Goal: Transaction & Acquisition: Purchase product/service

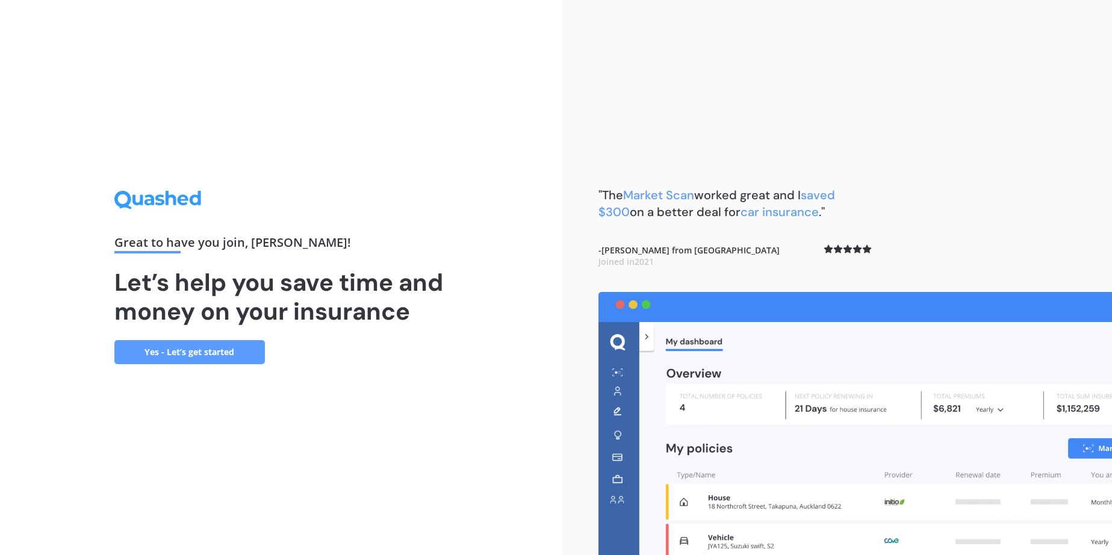
click at [209, 351] on link "Yes - Let’s get started" at bounding box center [189, 352] width 151 height 24
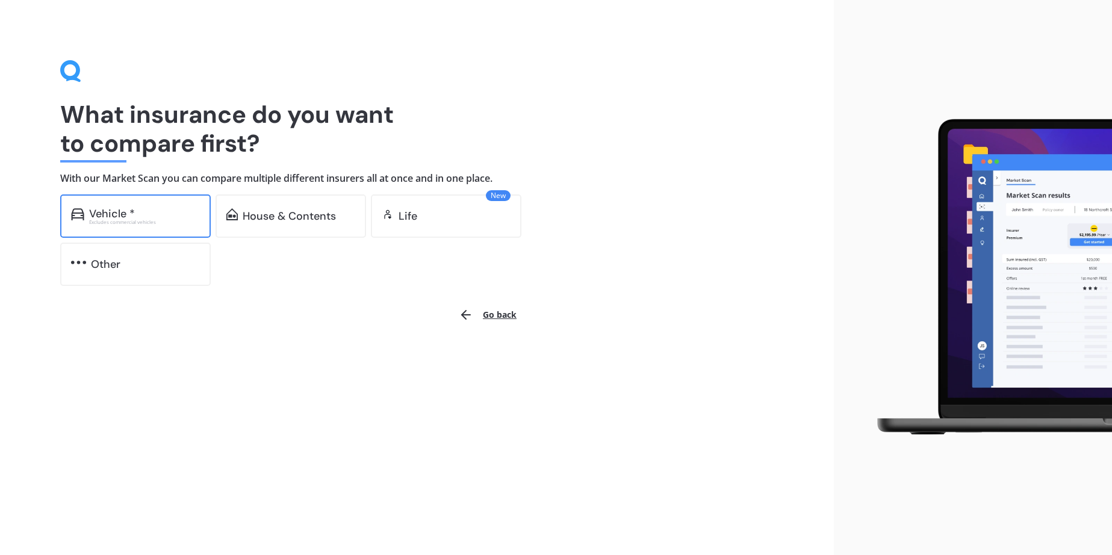
click at [104, 216] on div "Vehicle *" at bounding box center [112, 214] width 46 height 12
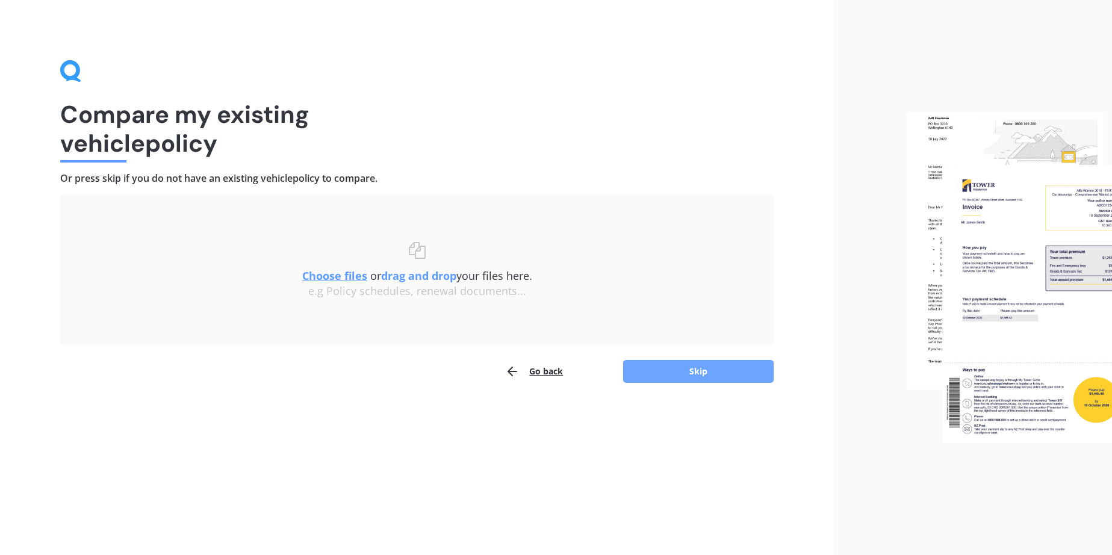
click at [698, 372] on button "Skip" at bounding box center [698, 371] width 151 height 23
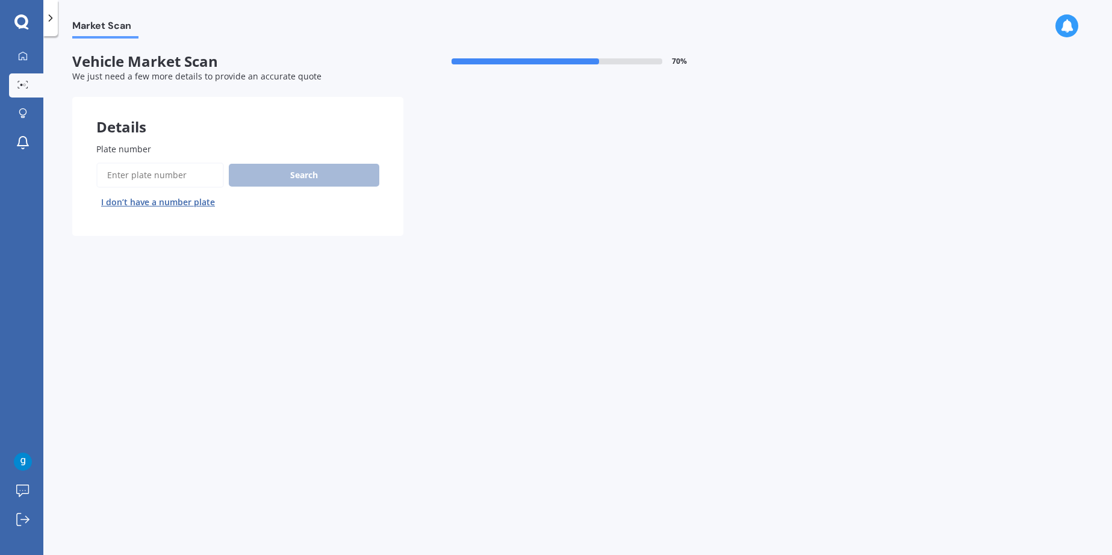
click at [151, 181] on input "Plate number" at bounding box center [160, 175] width 128 height 25
type input "k"
type input "Mpw243"
click at [318, 172] on button "Search" at bounding box center [304, 175] width 151 height 23
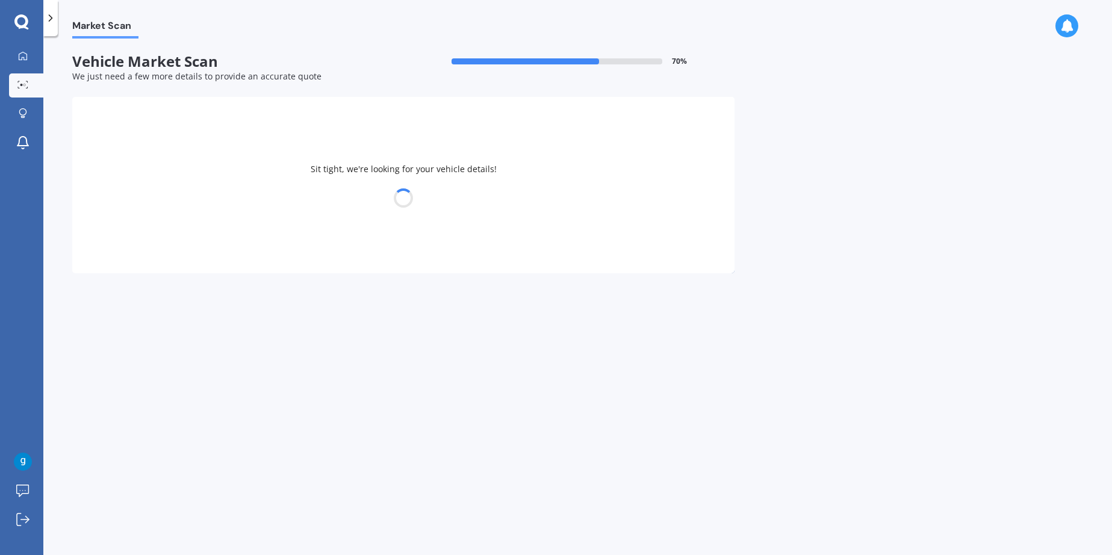
select select "MITSUBISHI"
select select "OUTLANDER"
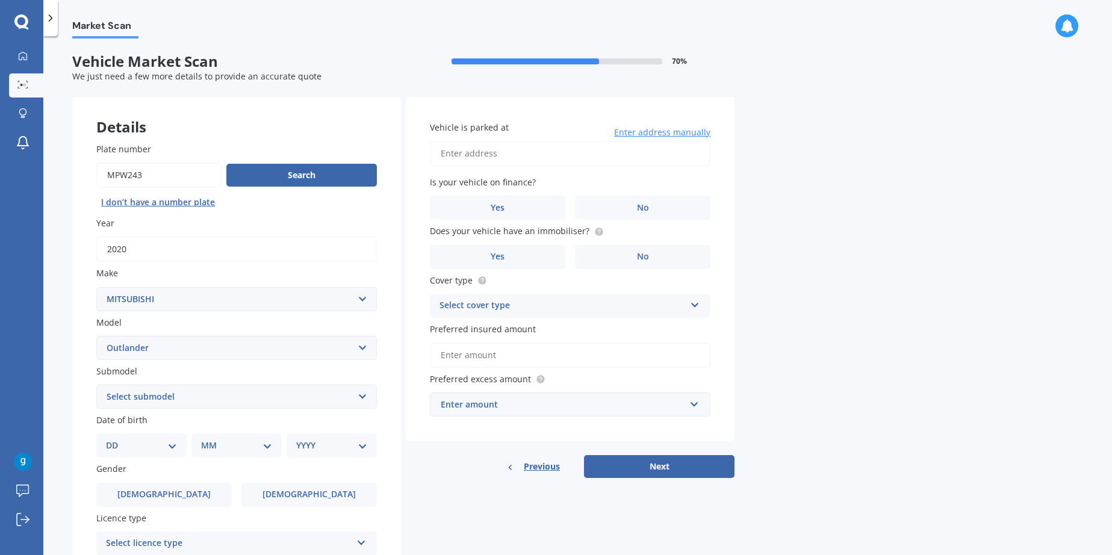
click at [360, 395] on select "Select submodel (All other) 2.4 Litre Station Wagon 3.0 Litre AWD 3.0 VRX Auto …" at bounding box center [236, 397] width 281 height 24
select select "PHEV XLS 4WD HYBRID"
click at [96, 386] on select "Select submodel (All other) 2.4 Litre Station Wagon 3.0 Litre AWD 3.0 VRX Auto …" at bounding box center [236, 397] width 281 height 24
click at [169, 448] on select "DD 01 02 03 04 05 06 07 08 09 10 11 12 13 14 15 16 17 18 19 20 21 22 23 24 25 2…" at bounding box center [141, 445] width 71 height 13
select select "18"
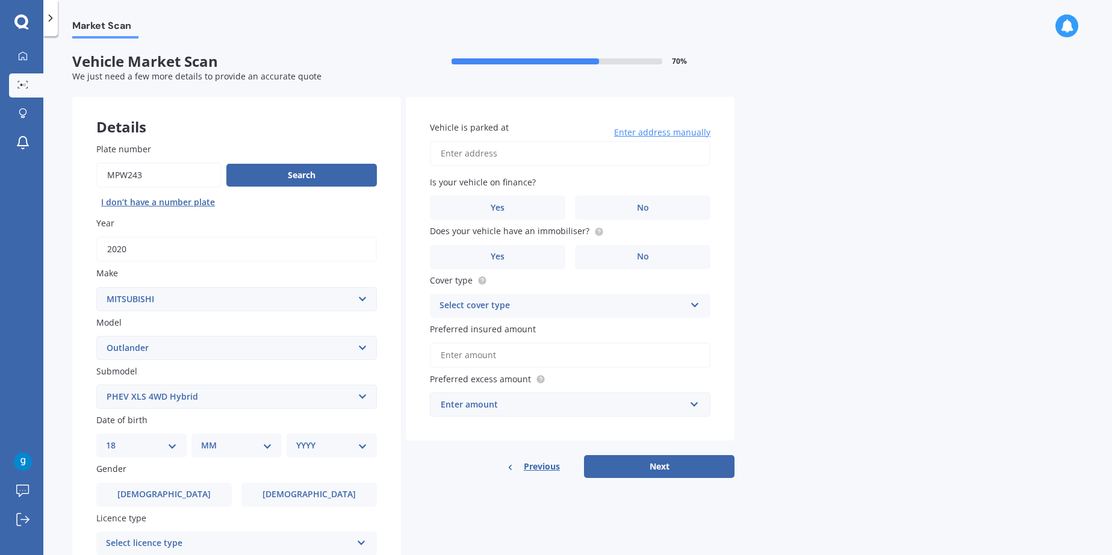
click at [116, 441] on select "DD 01 02 03 04 05 06 07 08 09 10 11 12 13 14 15 16 17 18 19 20 21 22 23 24 25 2…" at bounding box center [141, 445] width 71 height 13
click at [267, 448] on select "MM 01 02 03 04 05 06 07 08 09 10 11 12" at bounding box center [239, 445] width 66 height 13
select select "03"
click at [206, 441] on select "MM 01 02 03 04 05 06 07 08 09 10 11 12" at bounding box center [239, 445] width 66 height 13
click at [361, 447] on select "YYYY 2025 2024 2023 2022 2021 2020 2019 2018 2017 2016 2015 2014 2013 2012 2011…" at bounding box center [329, 445] width 66 height 13
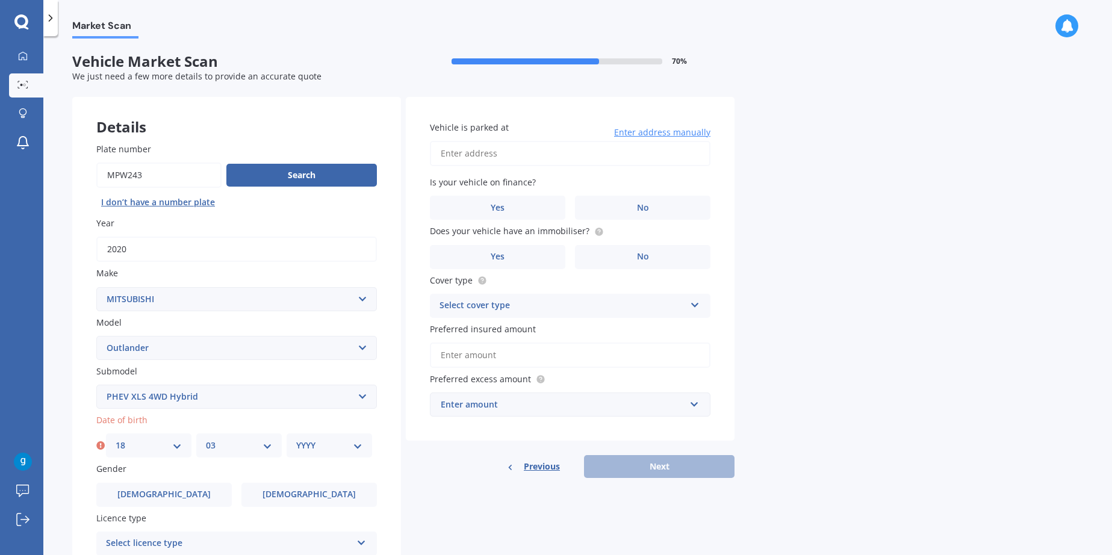
select select "1954"
click at [296, 441] on select "YYYY 2025 2024 2023 2022 2021 2020 2019 2018 2017 2016 2015 2014 2013 2012 2011…" at bounding box center [329, 445] width 66 height 13
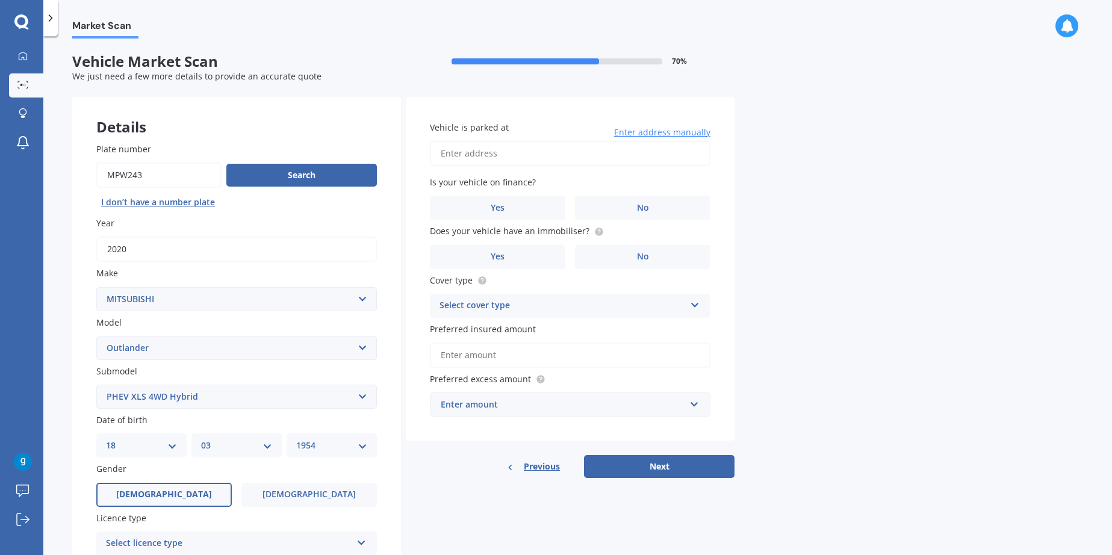
click at [170, 486] on label "[DEMOGRAPHIC_DATA]" at bounding box center [163, 495] width 135 height 24
click at [0, 0] on input "[DEMOGRAPHIC_DATA]" at bounding box center [0, 0] width 0 height 0
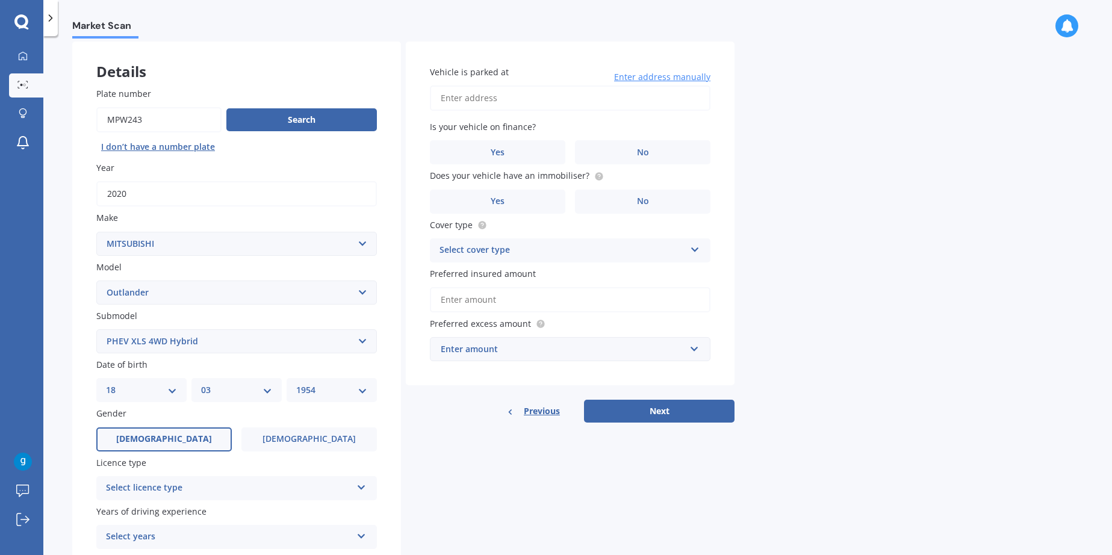
scroll to position [157, 0]
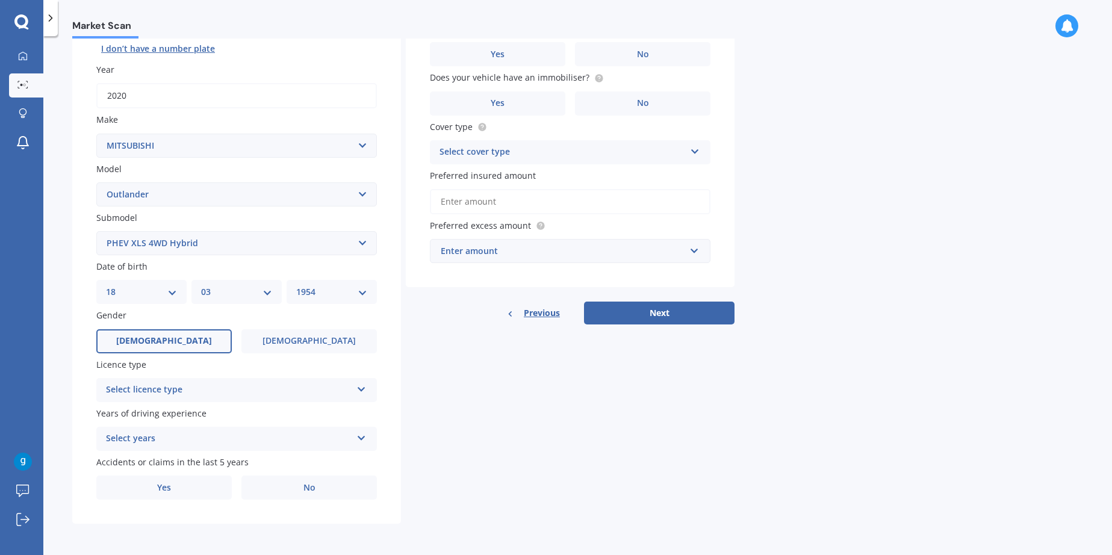
click at [364, 391] on icon at bounding box center [362, 387] width 10 height 8
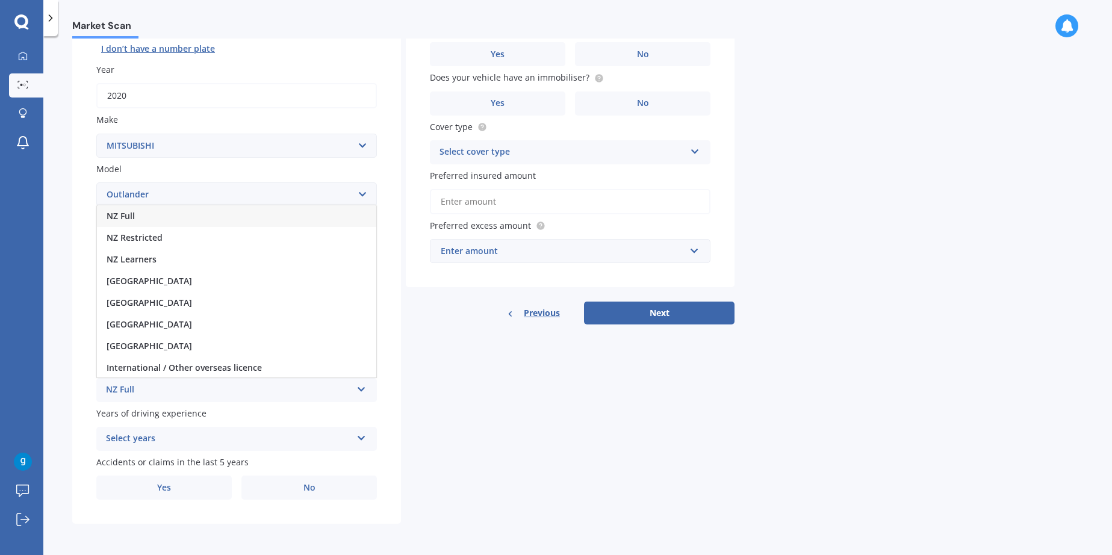
click at [123, 212] on span "NZ Full" at bounding box center [121, 215] width 28 height 11
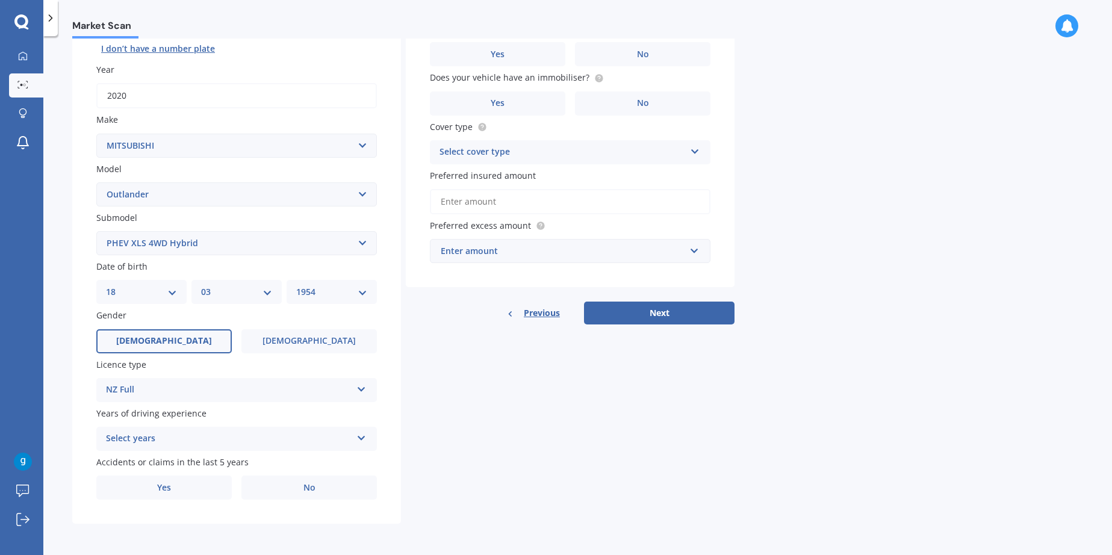
click at [362, 436] on icon at bounding box center [362, 436] width 10 height 8
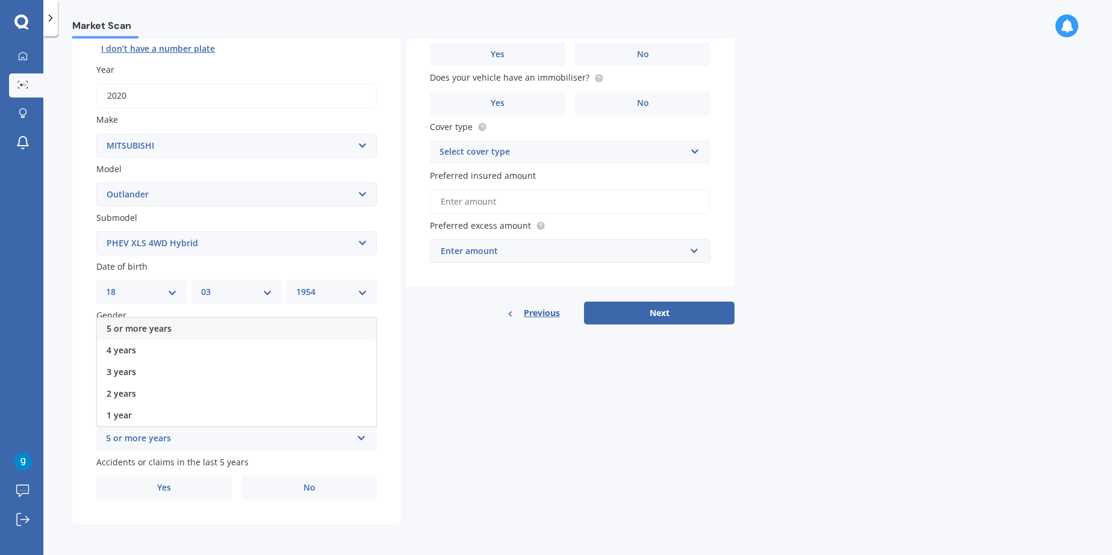
click at [131, 435] on div "5 or more years" at bounding box center [229, 439] width 246 height 14
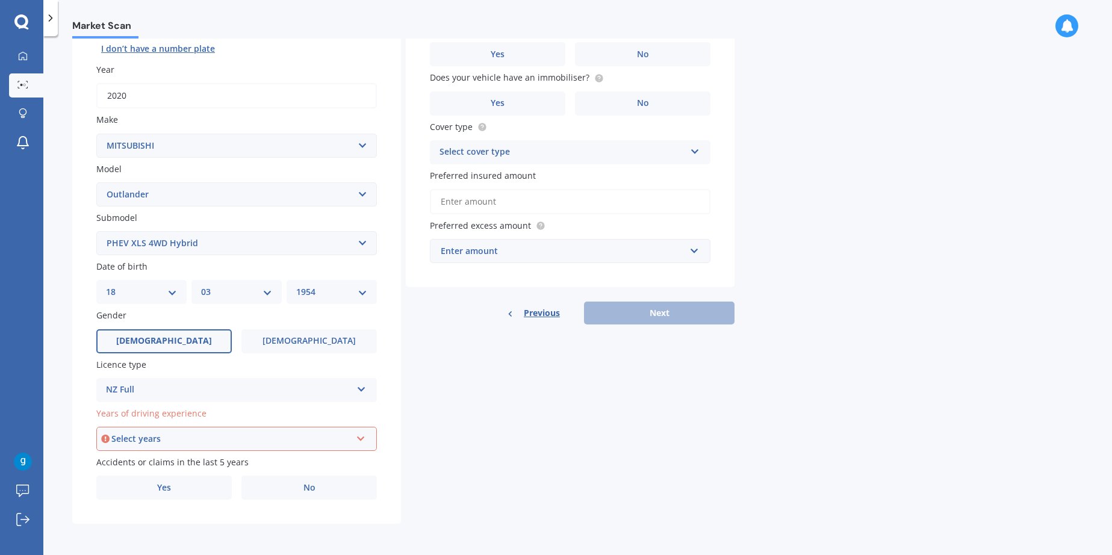
click at [143, 413] on span "Years of driving experience" at bounding box center [151, 413] width 110 height 11
click at [369, 441] on div "Select years 5 or more years 4 years 3 years 2 years 1 year" at bounding box center [236, 439] width 281 height 24
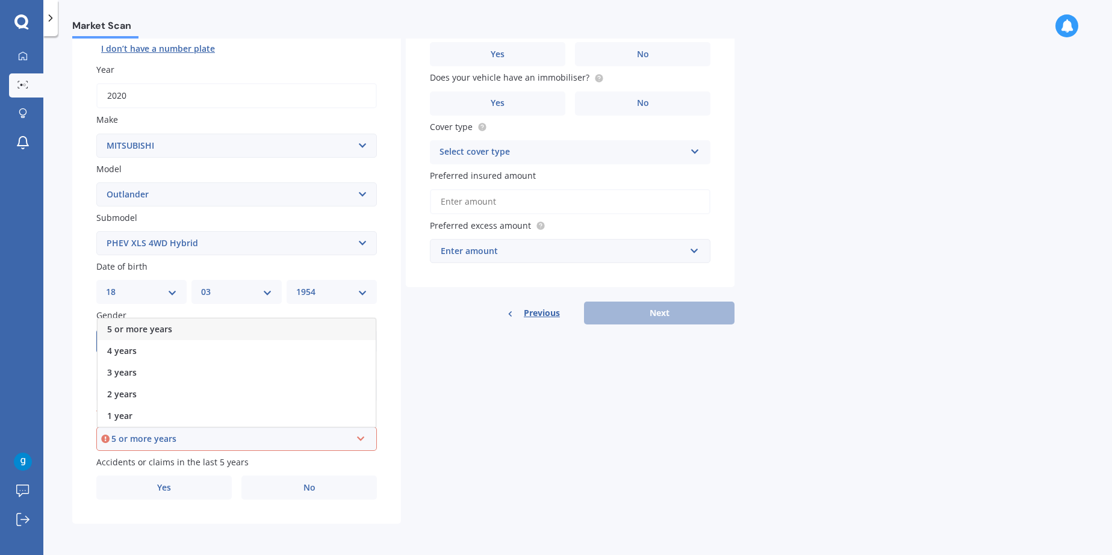
click at [122, 326] on span "5 or more years" at bounding box center [139, 328] width 65 height 11
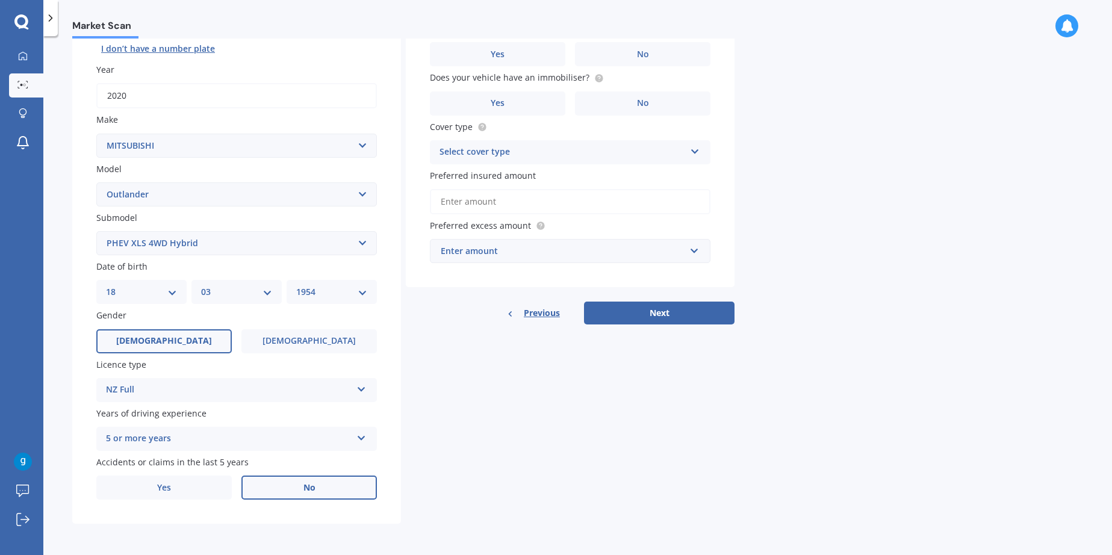
click at [312, 488] on span "No" at bounding box center [310, 488] width 12 height 10
click at [0, 0] on input "No" at bounding box center [0, 0] width 0 height 0
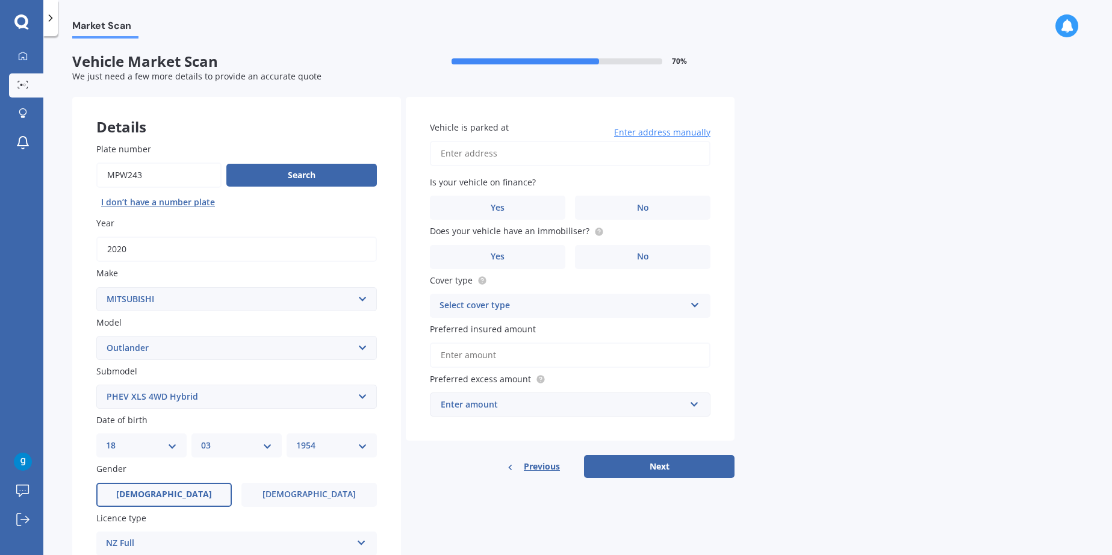
click at [575, 125] on label "Vehicle is parked at" at bounding box center [568, 127] width 276 height 13
click at [575, 141] on input "Vehicle is parked at" at bounding box center [570, 153] width 281 height 25
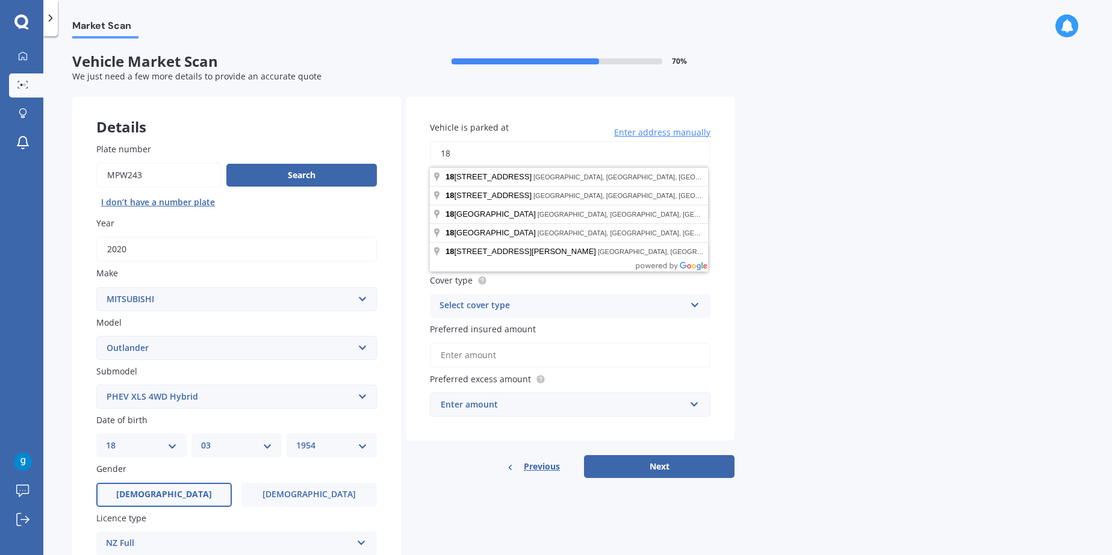
type input "[STREET_ADDRESS][PERSON_NAME]"
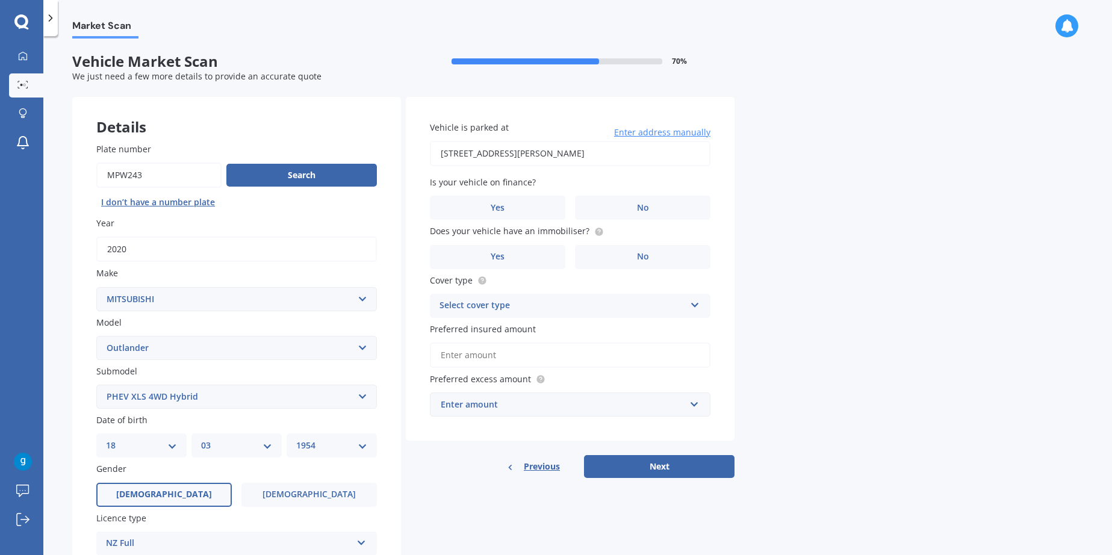
click at [826, 190] on div "Market Scan Vehicle Market Scan 70 % We just need a few more details to provide…" at bounding box center [577, 298] width 1069 height 519
click at [668, 205] on label "No" at bounding box center [642, 208] width 135 height 24
click at [0, 0] on input "No" at bounding box center [0, 0] width 0 height 0
click at [648, 257] on span "No" at bounding box center [643, 257] width 12 height 10
click at [0, 0] on input "No" at bounding box center [0, 0] width 0 height 0
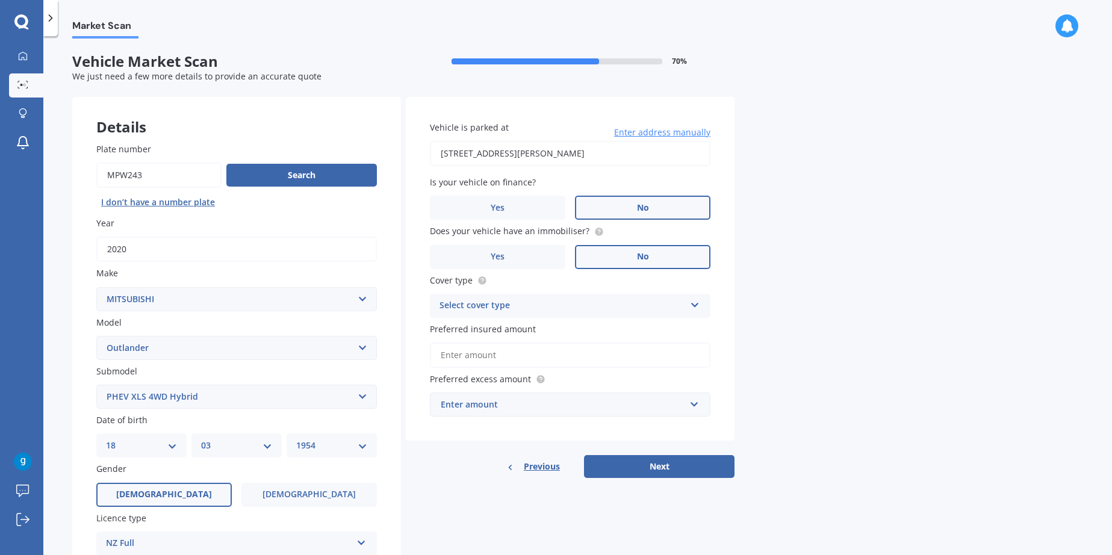
click at [699, 305] on icon at bounding box center [695, 303] width 10 height 8
click at [489, 328] on span "Comprehensive" at bounding box center [472, 328] width 64 height 11
click at [694, 307] on icon at bounding box center [695, 303] width 10 height 8
click at [563, 364] on input "Preferred insured amount" at bounding box center [570, 355] width 281 height 25
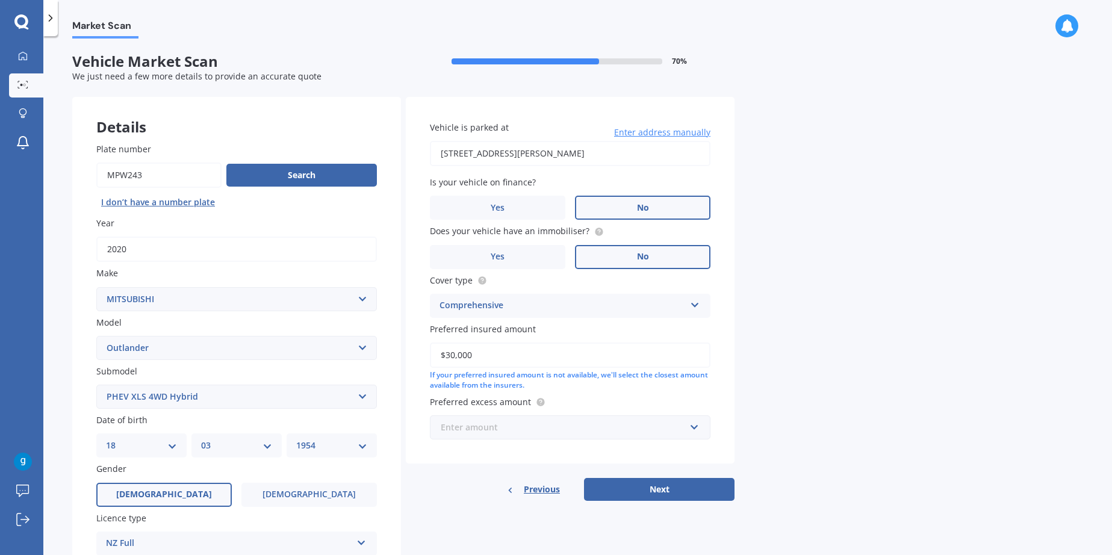
click at [694, 429] on input "text" at bounding box center [566, 427] width 270 height 23
click at [655, 496] on button "Next" at bounding box center [659, 489] width 151 height 23
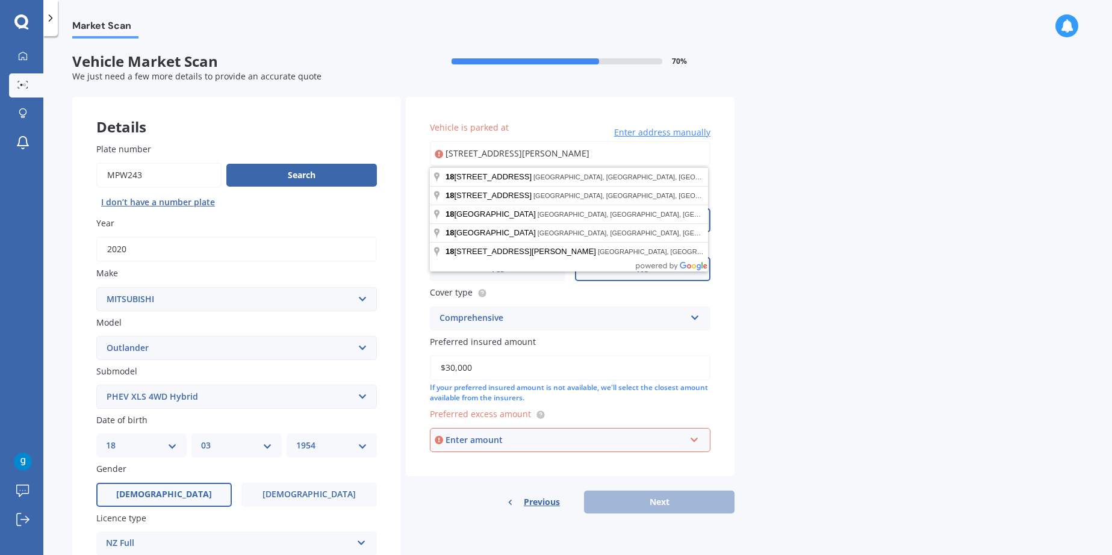
click at [560, 438] on div "Enter amount" at bounding box center [566, 440] width 240 height 13
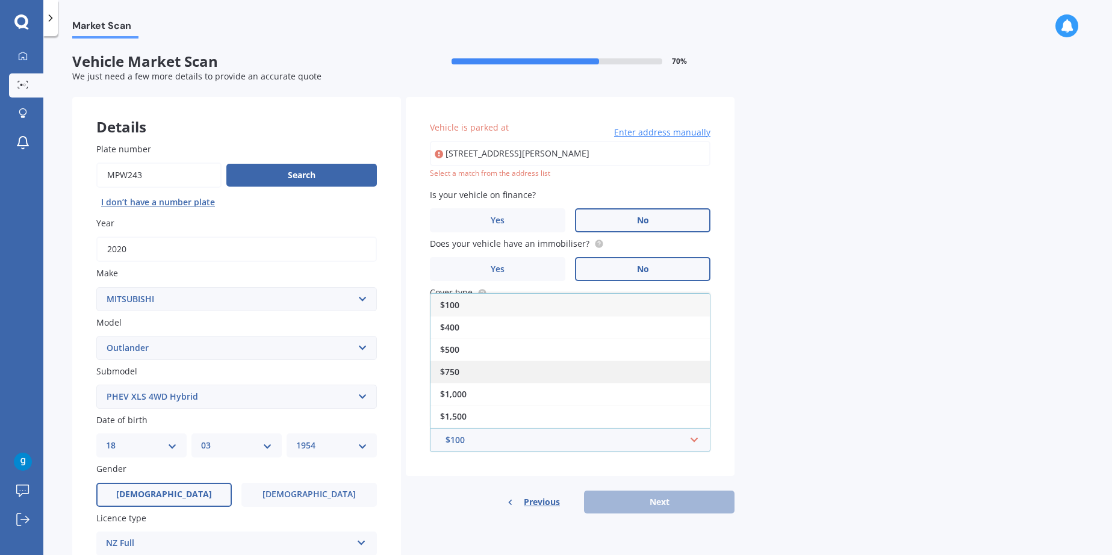
click at [469, 378] on div "$750" at bounding box center [570, 372] width 279 height 22
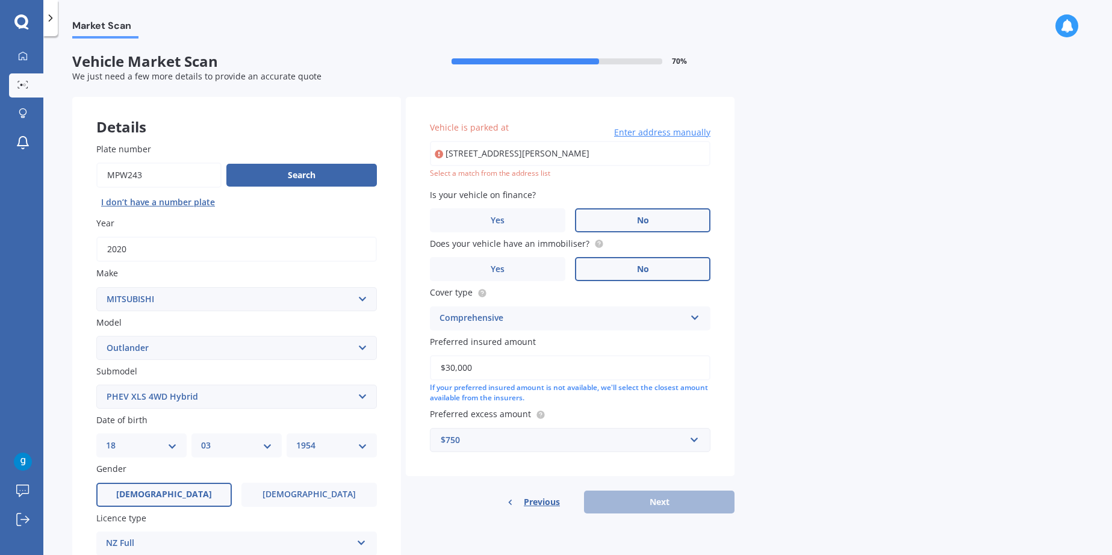
click at [659, 506] on div "Previous Next" at bounding box center [570, 502] width 329 height 23
click at [506, 438] on div "$750" at bounding box center [563, 440] width 244 height 13
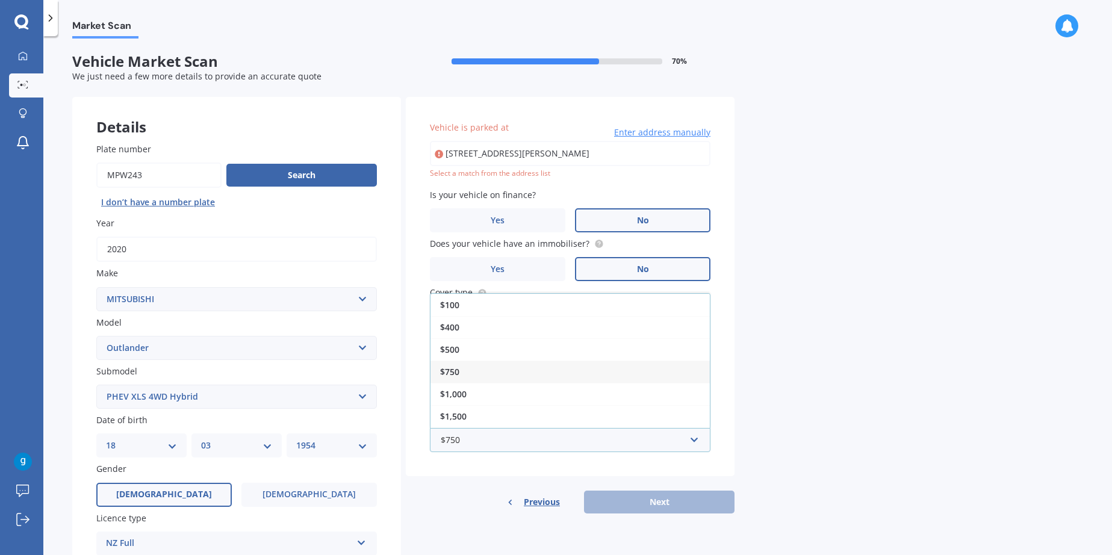
click at [450, 373] on span "$750" at bounding box center [449, 371] width 19 height 11
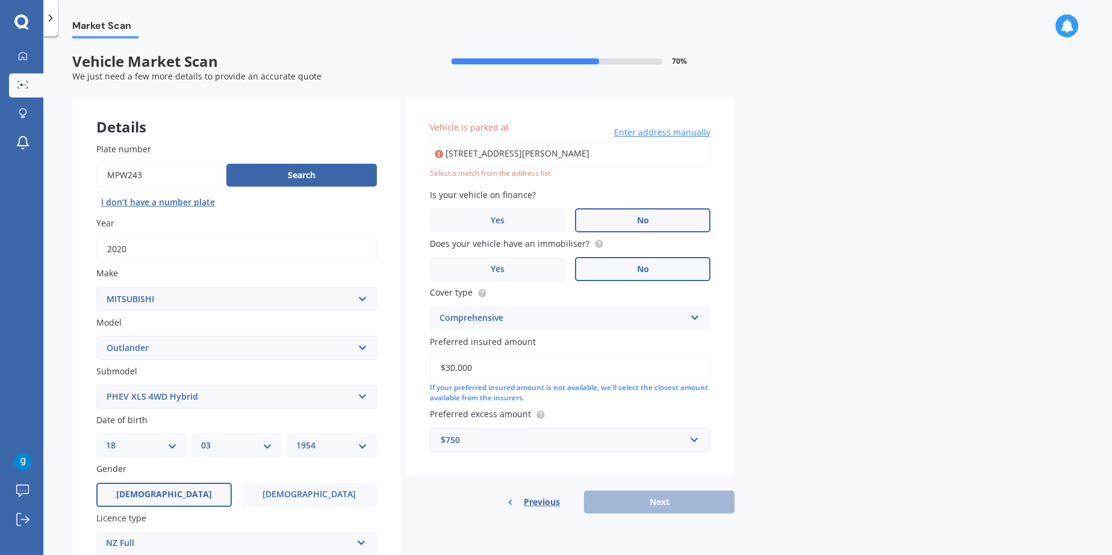
click at [465, 438] on div "$750" at bounding box center [563, 440] width 244 height 13
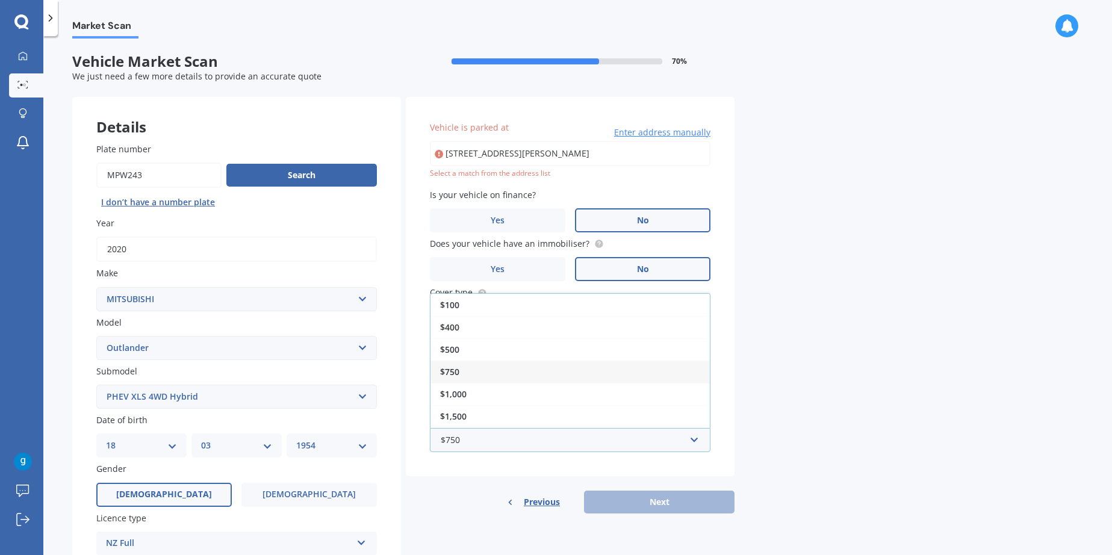
click at [444, 376] on span "$750" at bounding box center [449, 371] width 19 height 11
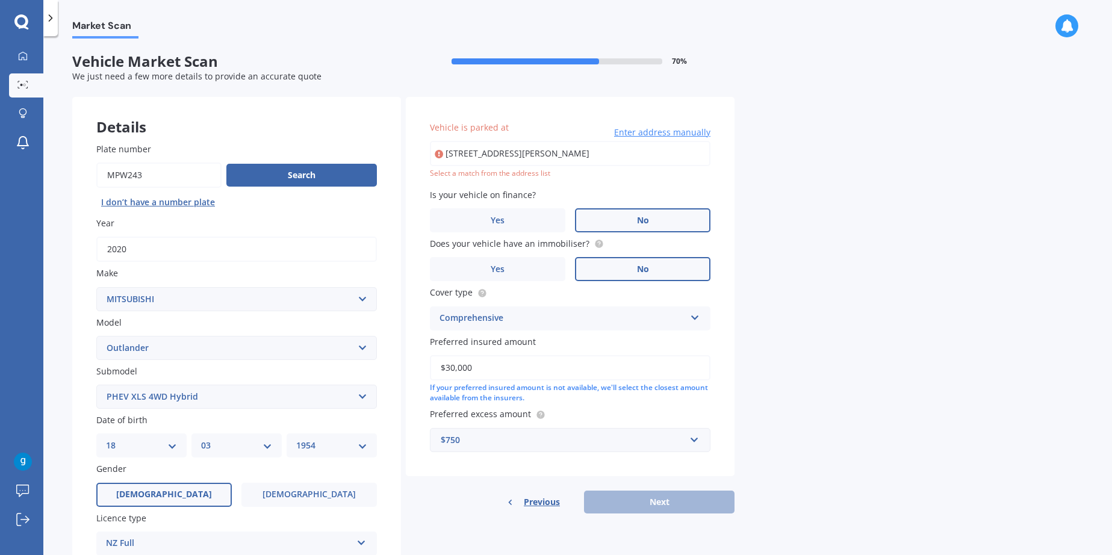
click at [656, 505] on div "Previous Next" at bounding box center [570, 502] width 329 height 23
click at [500, 413] on span "Preferred excess amount" at bounding box center [480, 414] width 101 height 11
click at [693, 441] on input "text" at bounding box center [566, 440] width 270 height 23
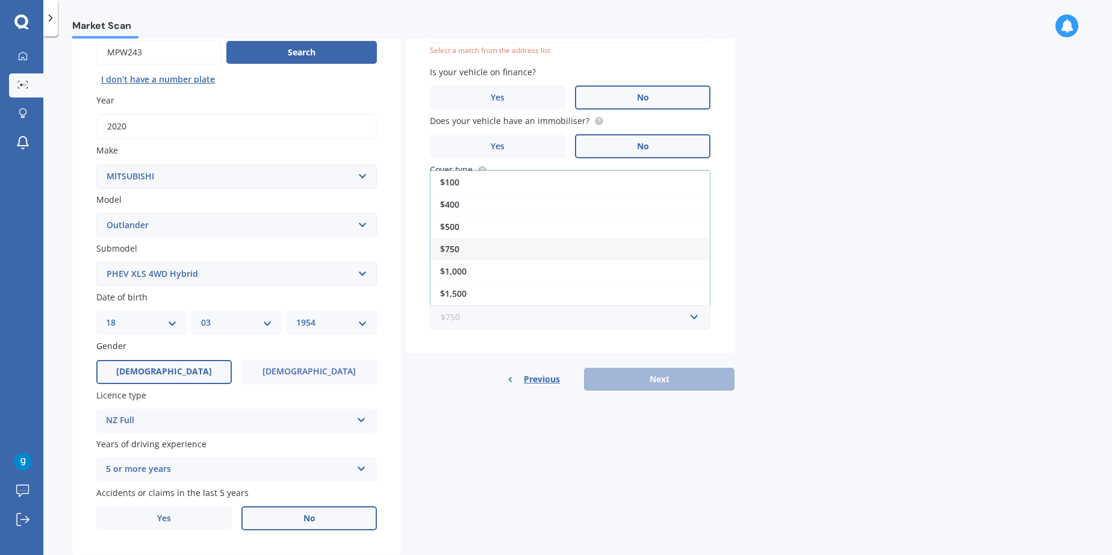
scroll to position [157, 0]
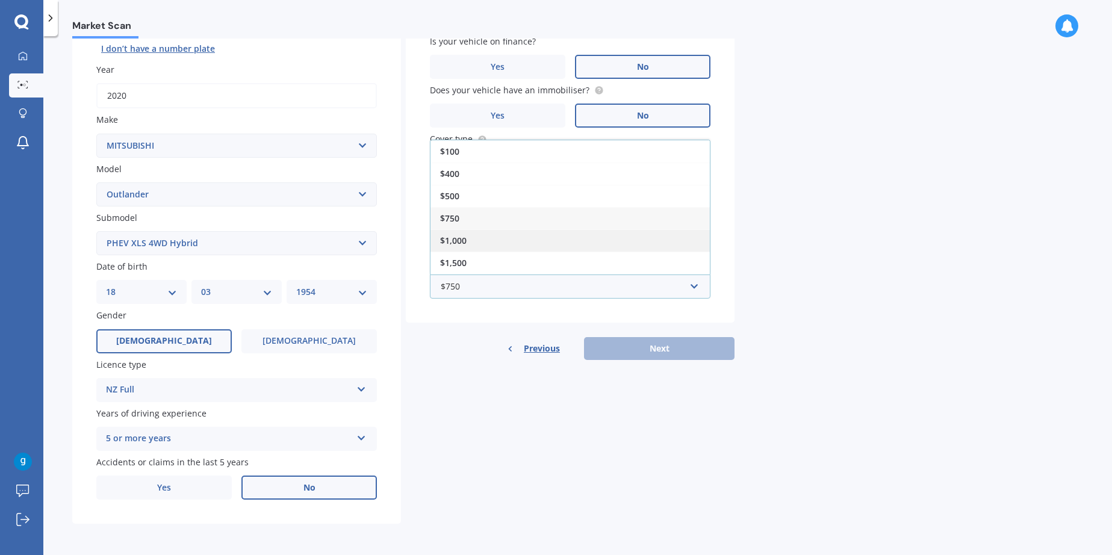
click at [462, 236] on span "$1,000" at bounding box center [453, 240] width 26 height 11
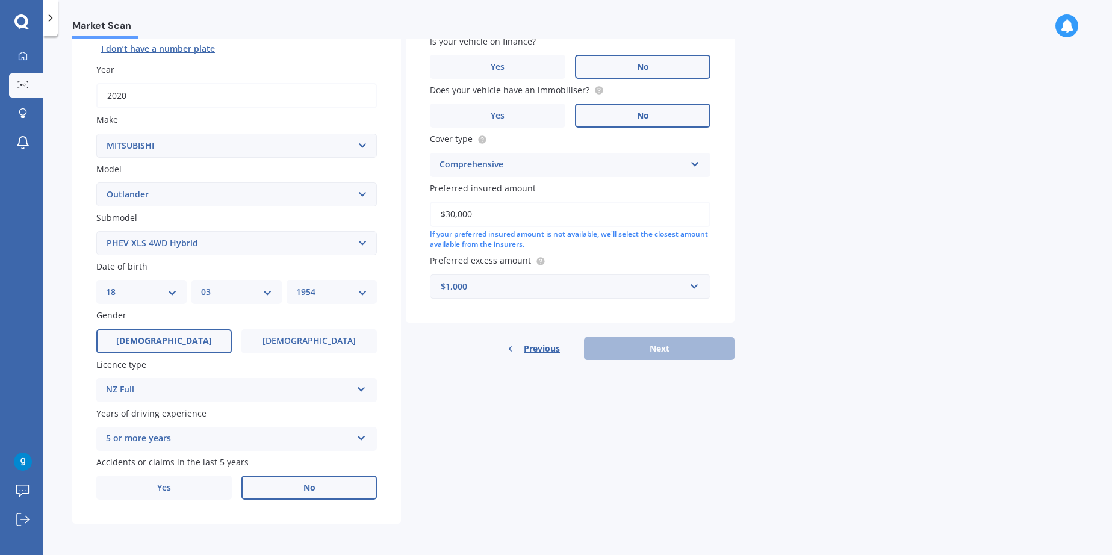
click at [638, 347] on div "Previous Next" at bounding box center [570, 348] width 329 height 23
click at [479, 214] on input "$30,000" at bounding box center [570, 214] width 281 height 25
drag, startPoint x: 479, startPoint y: 214, endPoint x: 432, endPoint y: 214, distance: 46.4
click at [432, 212] on input "$30,000" at bounding box center [570, 214] width 281 height 25
type input "$25,000"
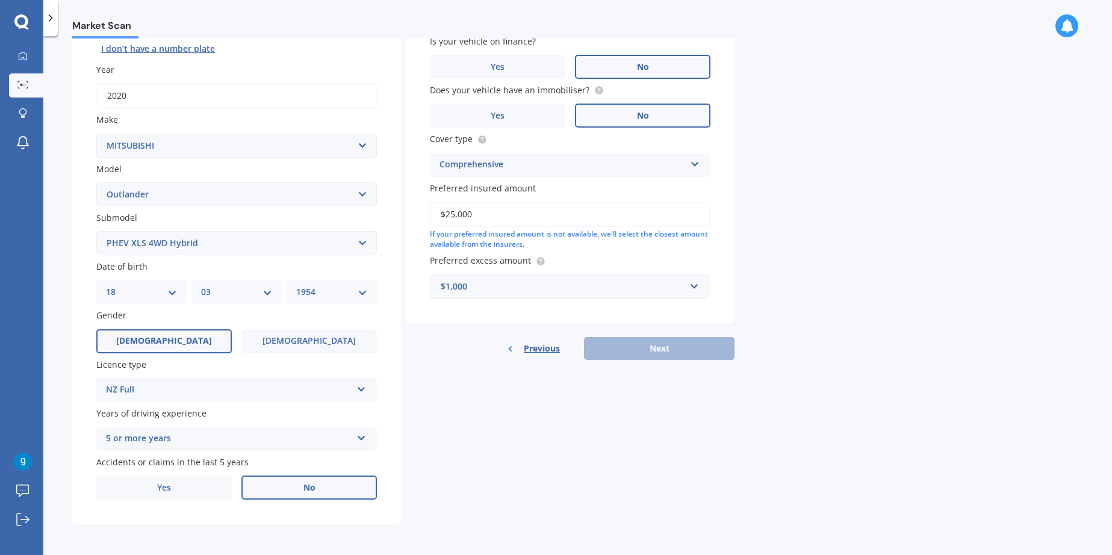
click at [658, 352] on div "Previous Next" at bounding box center [570, 348] width 329 height 23
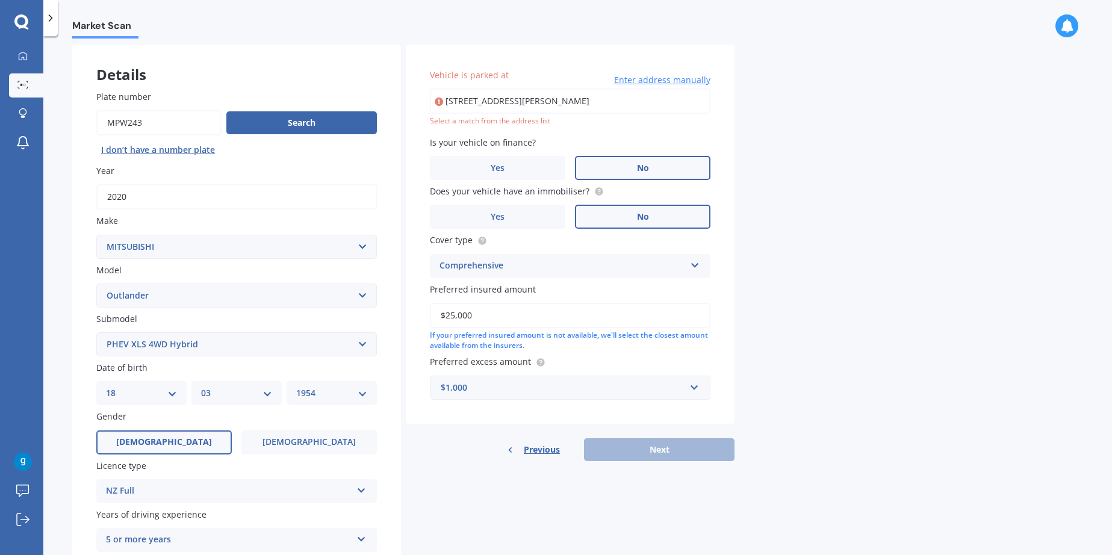
scroll to position [0, 0]
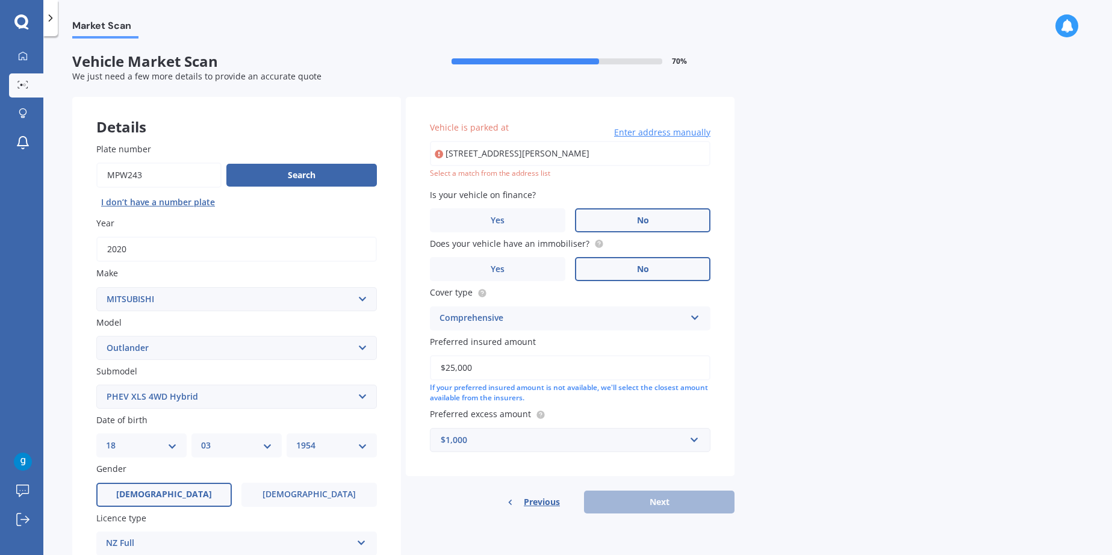
click at [492, 176] on div "Select a match from the address list" at bounding box center [570, 174] width 281 height 10
click at [515, 171] on div "Select a match from the address list" at bounding box center [570, 174] width 281 height 10
click at [486, 156] on input "[STREET_ADDRESS][PERSON_NAME]" at bounding box center [570, 153] width 281 height 25
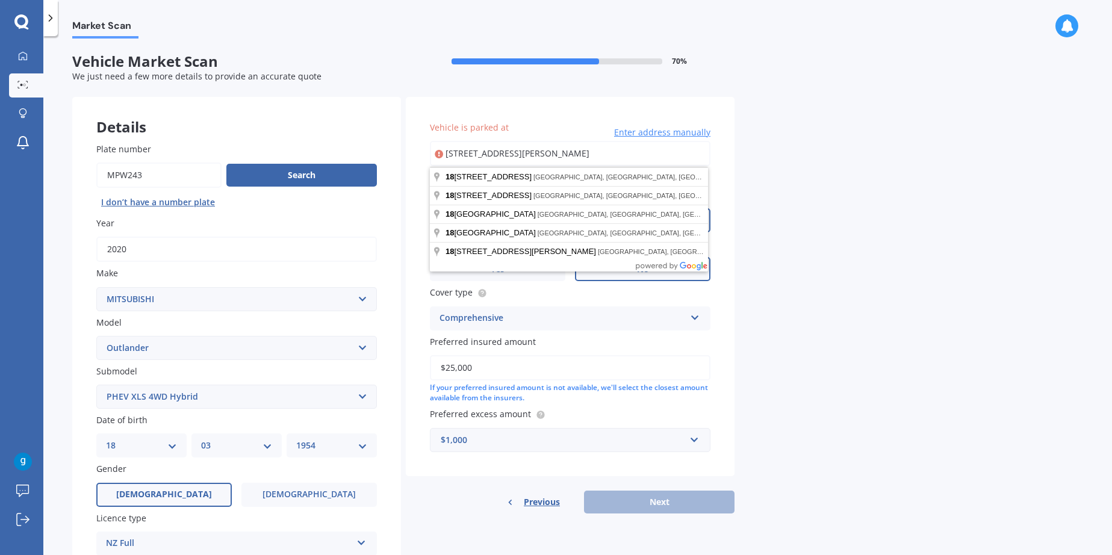
click at [581, 149] on input "[STREET_ADDRESS][PERSON_NAME]" at bounding box center [570, 153] width 281 height 25
click at [455, 153] on input "[STREET_ADDRESS][PERSON_NAME]" at bounding box center [570, 153] width 281 height 25
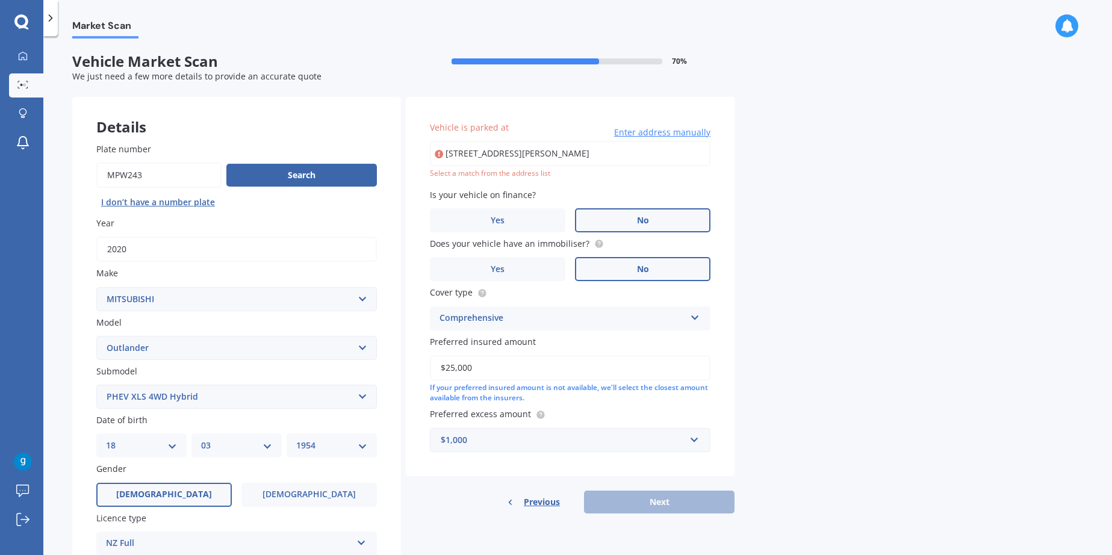
type input "[STREET_ADDRESS][PERSON_NAME]"
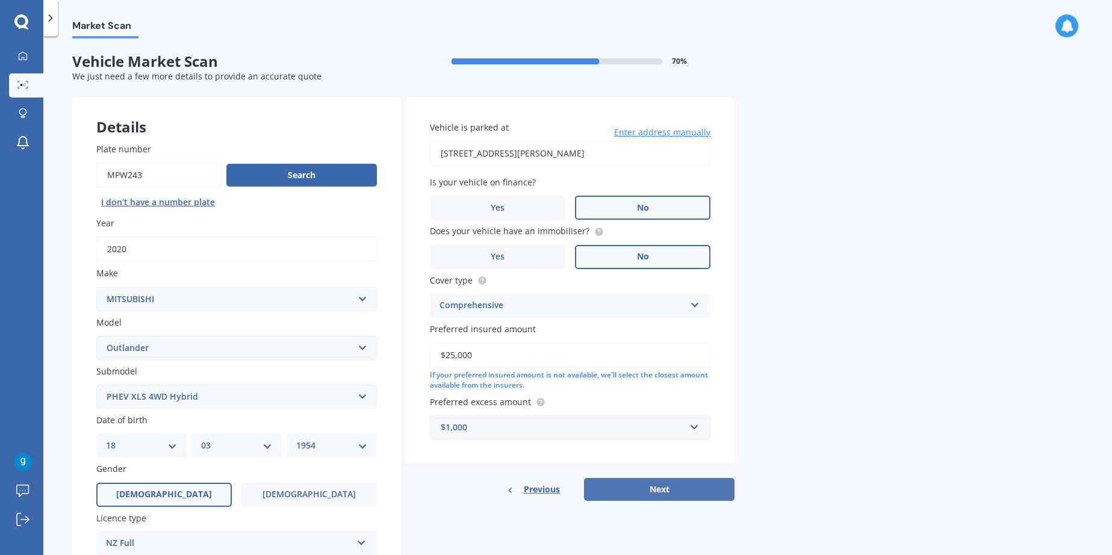
click at [666, 485] on button "Next" at bounding box center [659, 489] width 151 height 23
select select "18"
select select "03"
select select "1954"
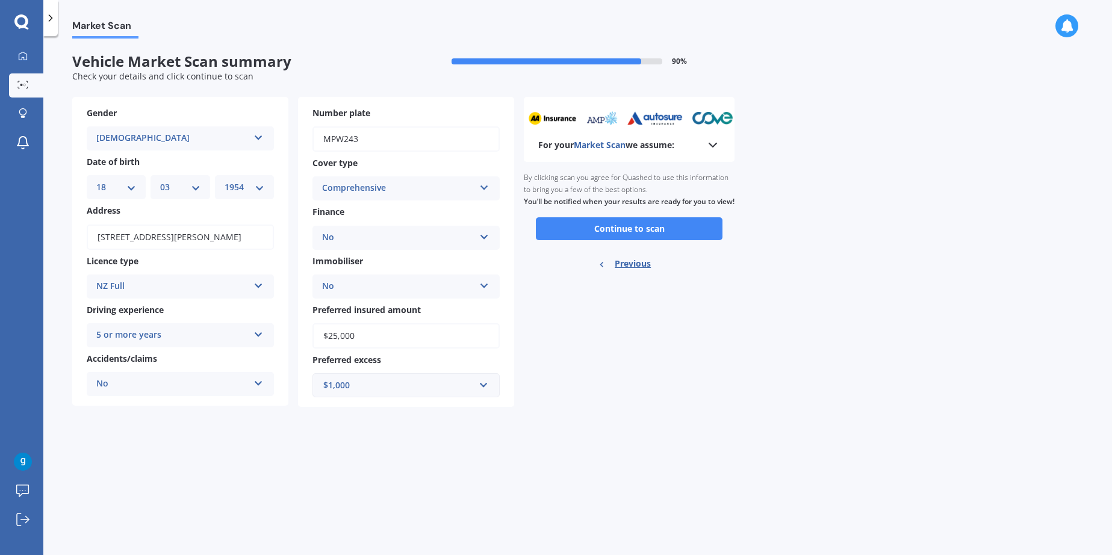
click at [714, 143] on icon at bounding box center [713, 145] width 14 height 14
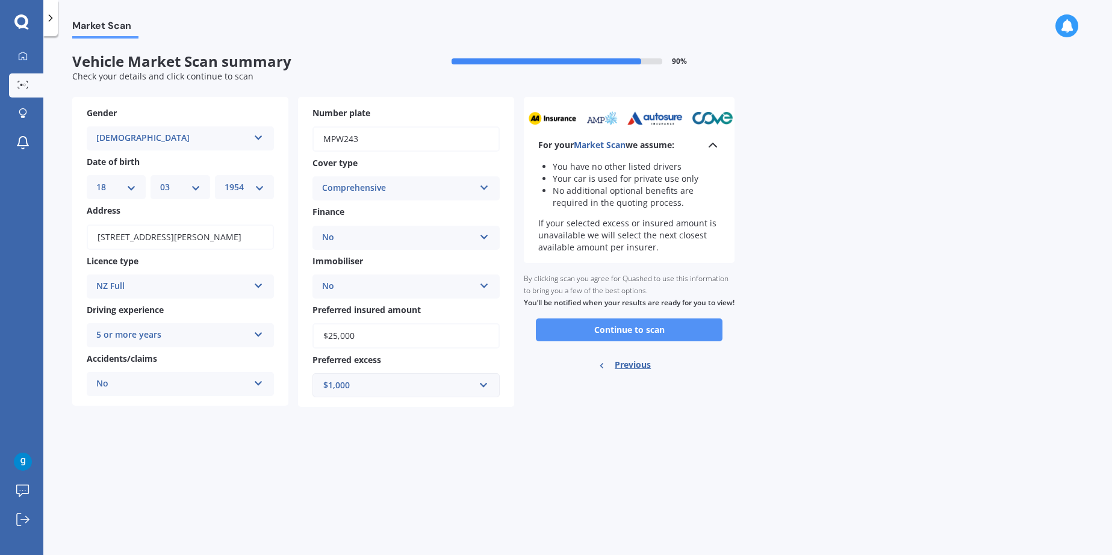
click at [634, 341] on button "Continue to scan" at bounding box center [629, 330] width 187 height 23
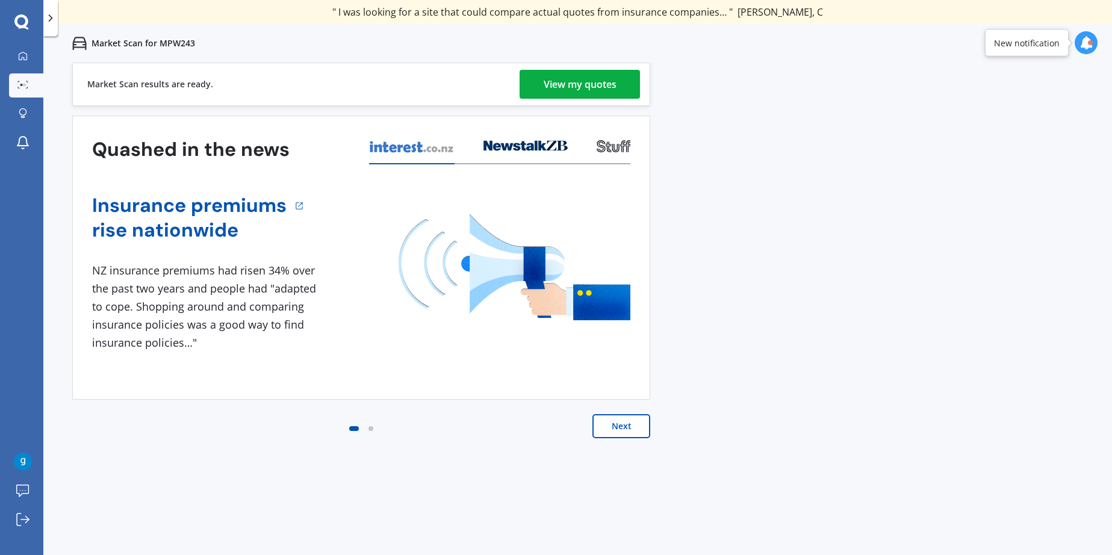
click at [592, 76] on div "View my quotes" at bounding box center [580, 84] width 73 height 29
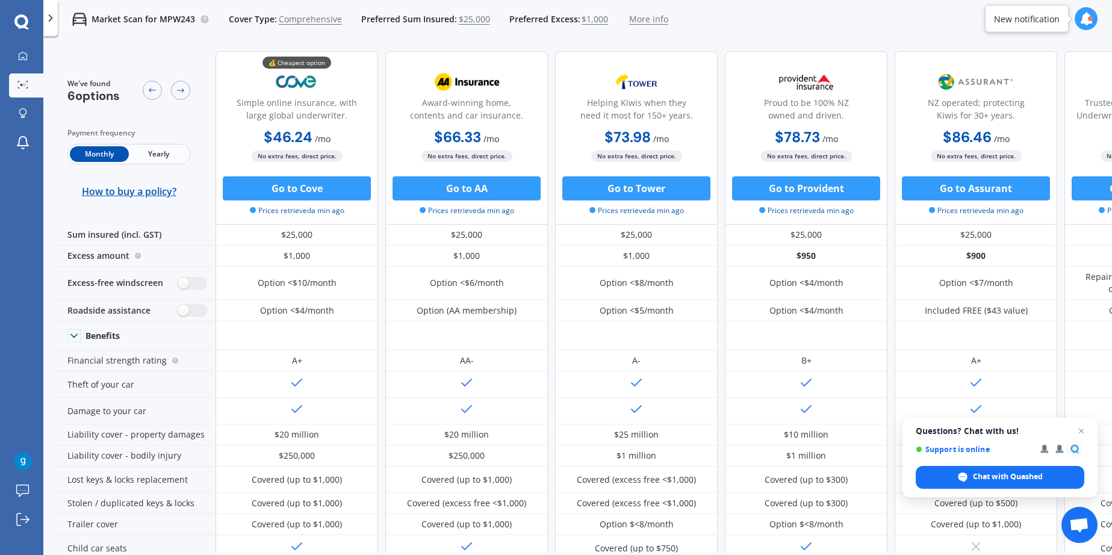
click at [152, 149] on span "Yearly" at bounding box center [158, 154] width 59 height 16
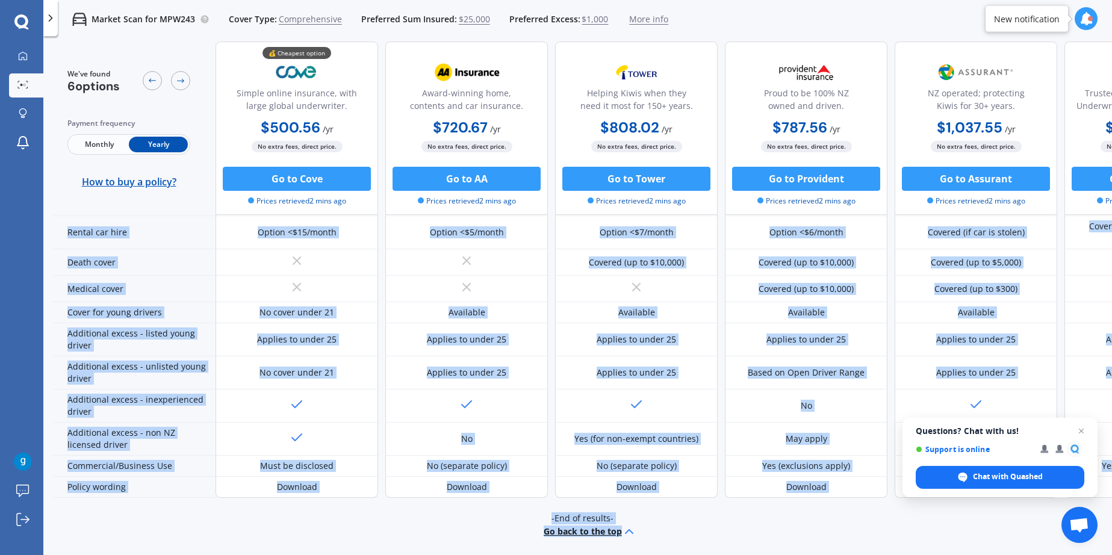
scroll to position [537, 0]
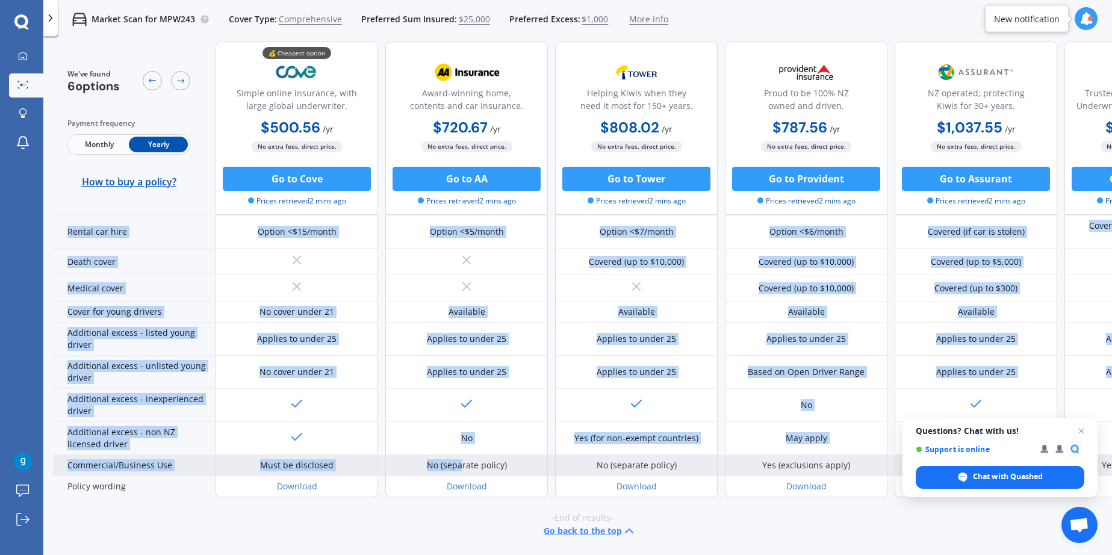
drag, startPoint x: 552, startPoint y: 544, endPoint x: 464, endPoint y: 451, distance: 128.6
click at [463, 461] on div "Benefits Financial strength rating A+ AA- A- B+ A+ AA- Theft of your car Damage…" at bounding box center [640, 144] width 1174 height 708
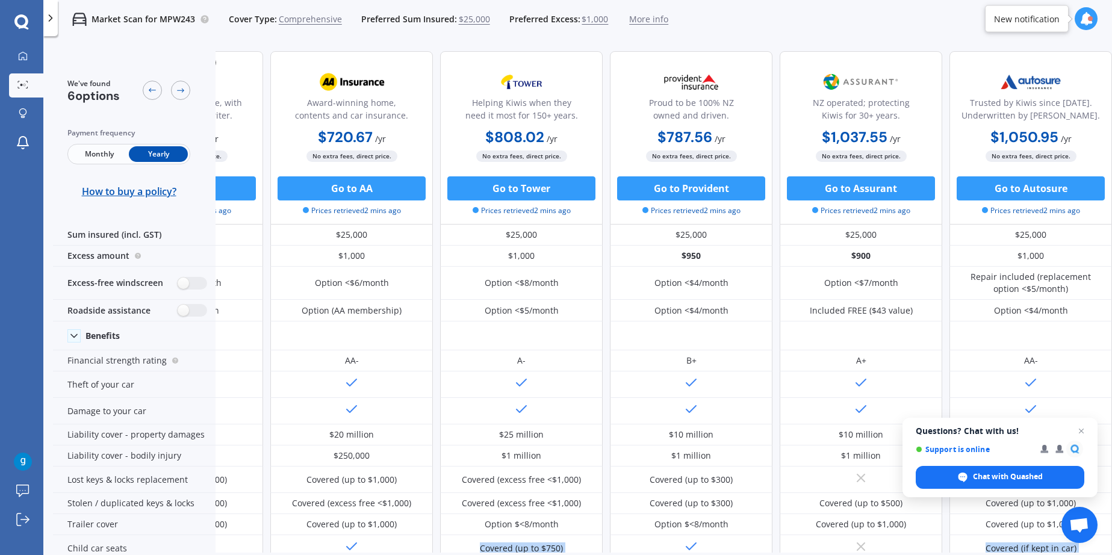
scroll to position [0, 0]
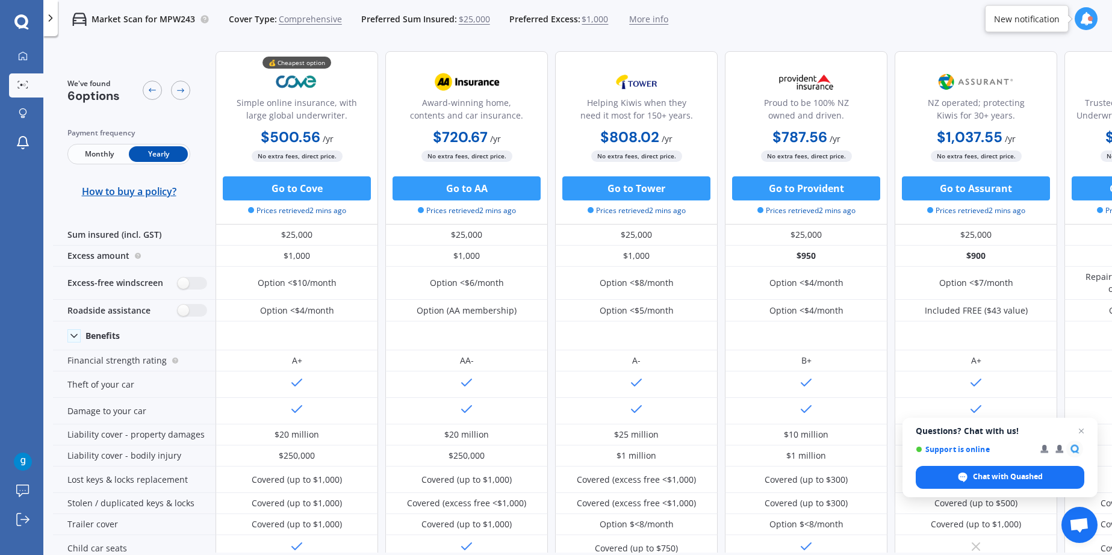
click at [96, 146] on span "Monthly" at bounding box center [99, 154] width 59 height 16
